Goal: Task Accomplishment & Management: Manage account settings

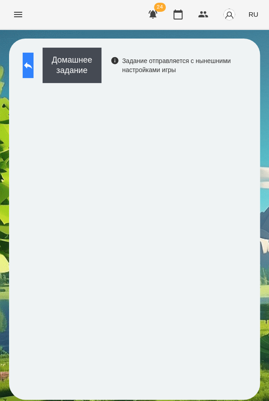
click at [34, 54] on button at bounding box center [28, 65] width 11 height 25
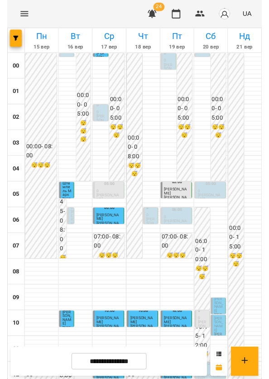
scroll to position [349, 0]
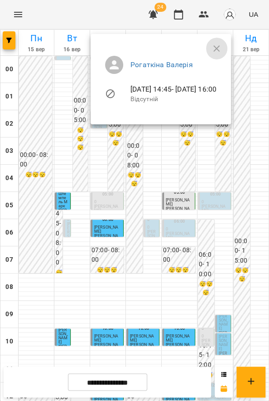
click at [220, 46] on icon "button" at bounding box center [217, 48] width 6 height 6
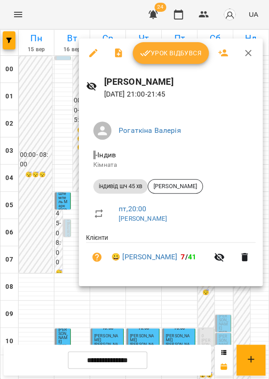
click at [52, 83] on div at bounding box center [134, 189] width 269 height 379
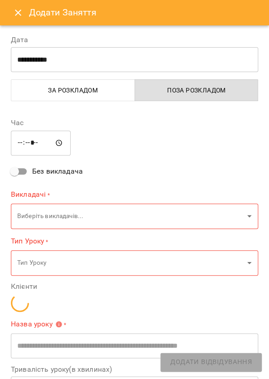
click at [18, 8] on icon "Close" at bounding box center [18, 12] width 11 height 11
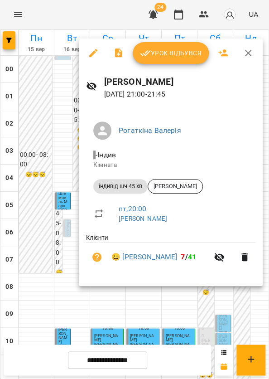
click at [188, 47] on button "Урок відбувся" at bounding box center [171, 53] width 76 height 22
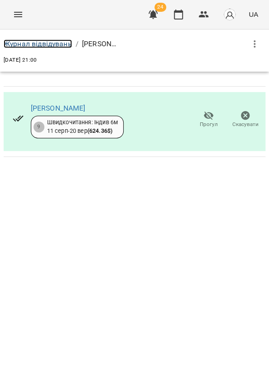
click at [48, 42] on link "Журнал відвідувань" at bounding box center [38, 43] width 68 height 9
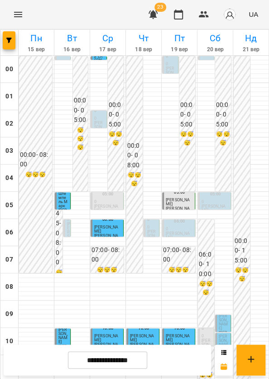
scroll to position [370, 0]
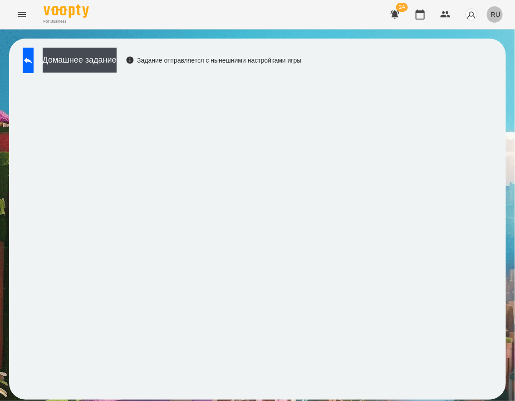
click at [495, 18] on span "RU" at bounding box center [495, 15] width 10 height 10
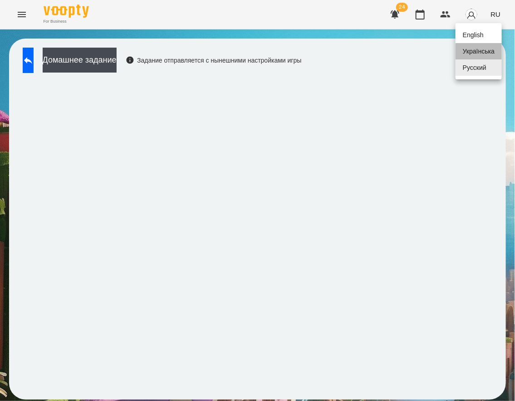
click at [479, 57] on div "Українська" at bounding box center [478, 51] width 46 height 16
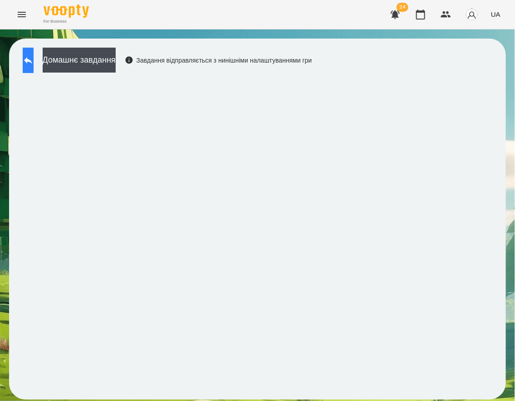
click at [34, 67] on button at bounding box center [28, 60] width 11 height 25
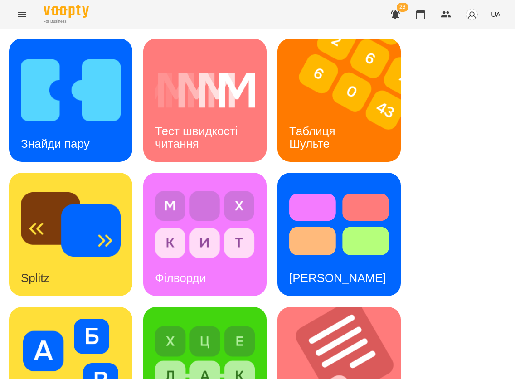
scroll to position [140, 0]
click at [103, 319] on img at bounding box center [71, 359] width 100 height 80
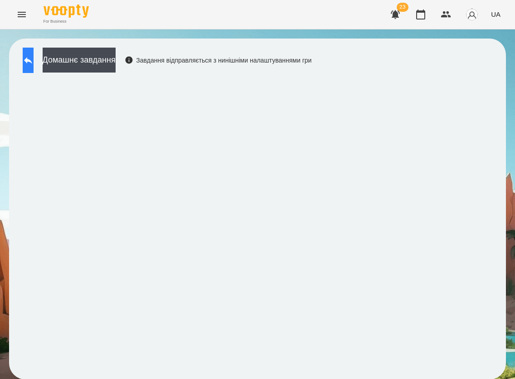
click at [34, 68] on button at bounding box center [28, 60] width 11 height 25
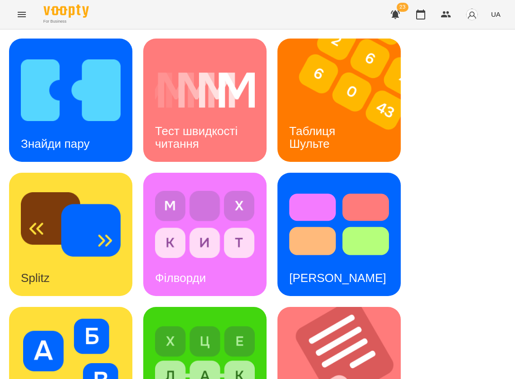
scroll to position [455, 0]
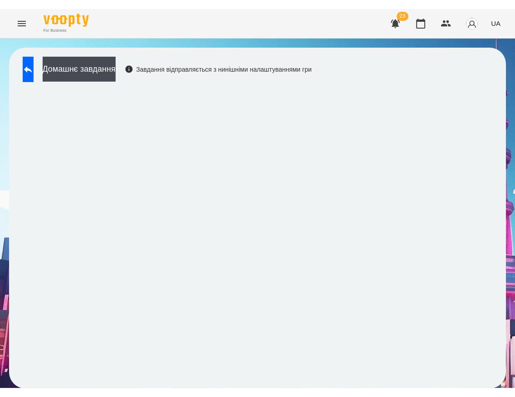
scroll to position [0, 0]
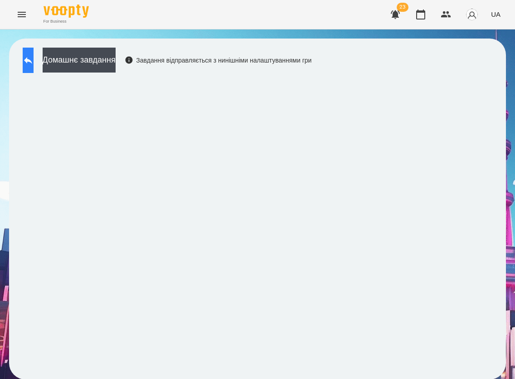
click at [32, 60] on icon at bounding box center [28, 60] width 8 height 7
